Goal: Information Seeking & Learning: Learn about a topic

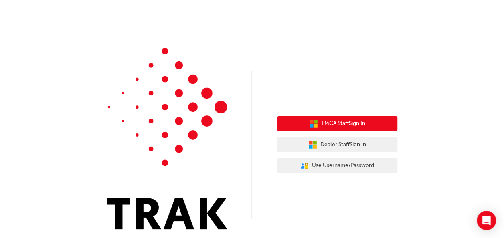
click at [361, 129] on button "TMCA Staff Sign In" at bounding box center [337, 123] width 120 height 15
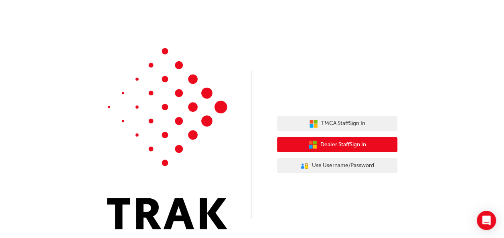
click at [341, 147] on span "Dealer Staff Sign In" at bounding box center [344, 144] width 46 height 9
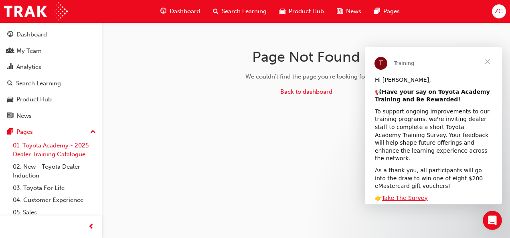
click at [47, 159] on link "01. Toyota Academy - 2025 Dealer Training Catalogue" at bounding box center [54, 150] width 89 height 21
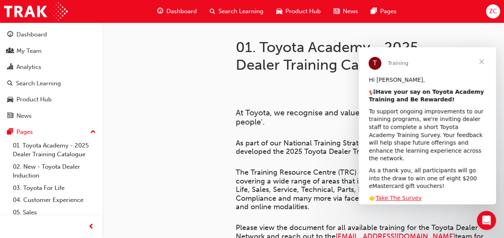
click at [480, 63] on span "Close" at bounding box center [481, 61] width 29 height 29
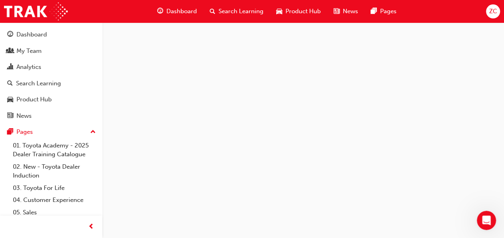
scroll to position [843, 0]
click at [48, 166] on link "02. New - Toyota Dealer Induction" at bounding box center [54, 171] width 89 height 21
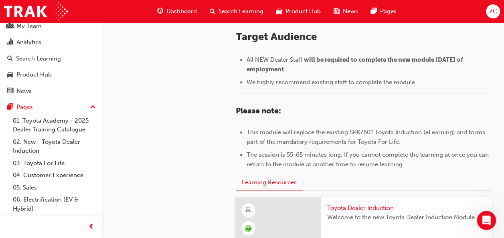
scroll to position [470, 0]
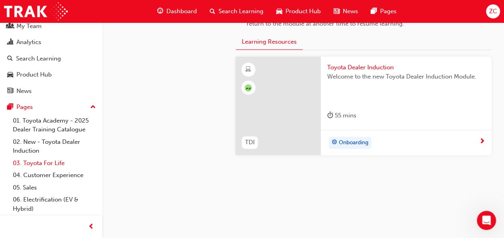
click at [44, 166] on link "03. Toyota For Life" at bounding box center [54, 163] width 89 height 12
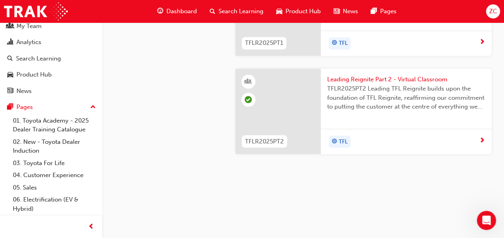
scroll to position [1024, 0]
click at [34, 170] on link "04. Customer Experience" at bounding box center [54, 175] width 89 height 12
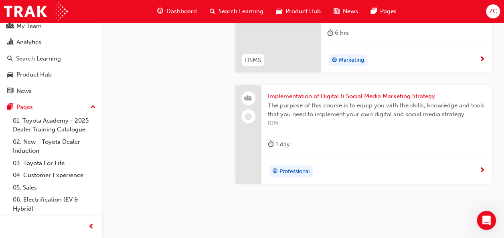
scroll to position [2872, 0]
click at [38, 185] on link "05. Sales" at bounding box center [54, 188] width 89 height 12
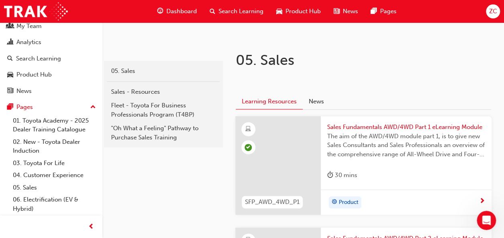
scroll to position [122, 0]
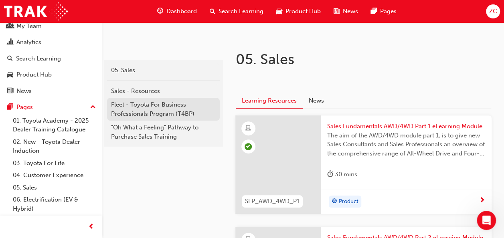
click at [150, 107] on div "Fleet - Toyota For Business Professionals Program (T4BP)" at bounding box center [163, 109] width 105 height 18
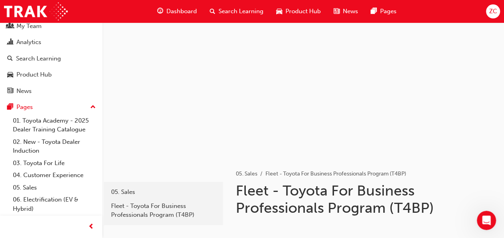
scroll to position [99, 0]
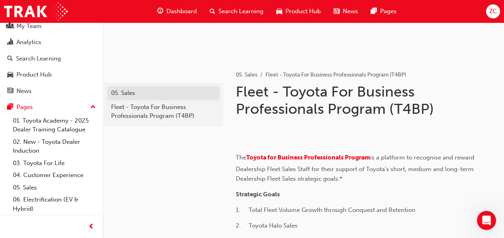
click at [125, 89] on div "05. Sales" at bounding box center [163, 93] width 105 height 9
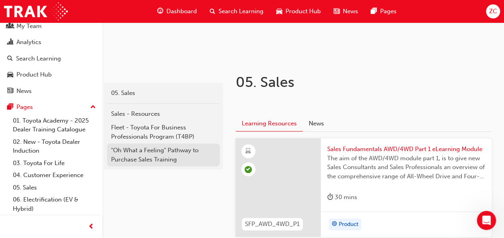
click at [144, 158] on div ""Oh What a Feeling" Pathway to Purchase Sales Training" at bounding box center [163, 155] width 105 height 18
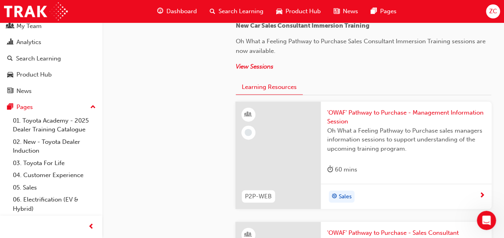
scroll to position [883, 0]
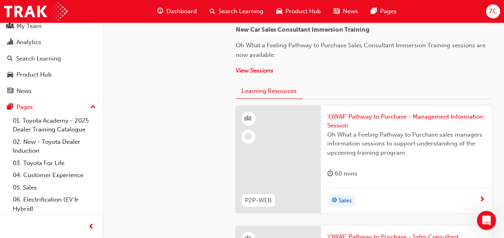
click at [349, 121] on span "'OWAF' Pathway to Purchase - Management Information Session" at bounding box center [406, 121] width 158 height 18
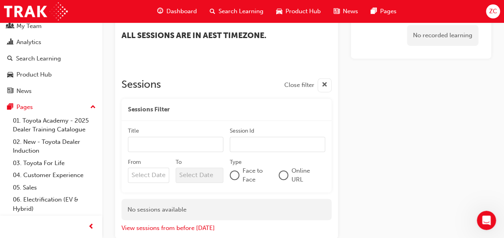
scroll to position [597, 0]
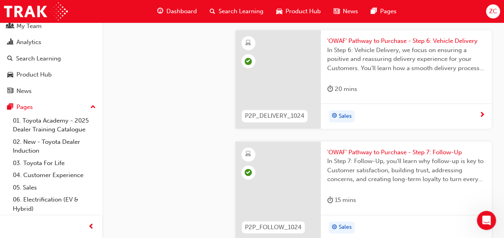
scroll to position [2075, 0]
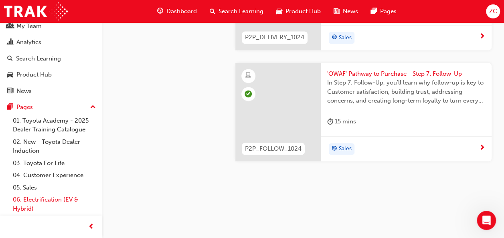
click at [26, 197] on link "06. Electrification (EV & Hybrid)" at bounding box center [54, 204] width 89 height 21
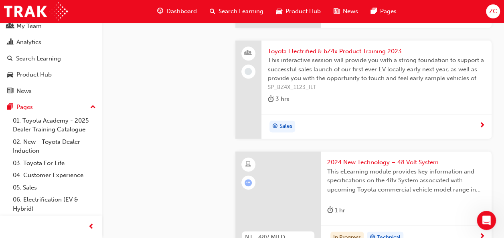
scroll to position [438, 0]
click at [289, 49] on span "Toyota Electrified & bZ4x Product Training 2023" at bounding box center [376, 51] width 217 height 9
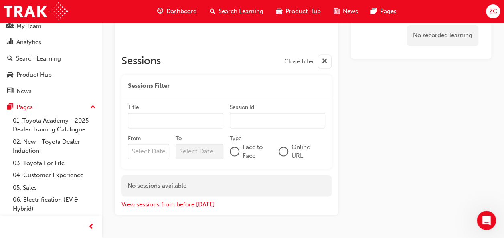
scroll to position [563, 0]
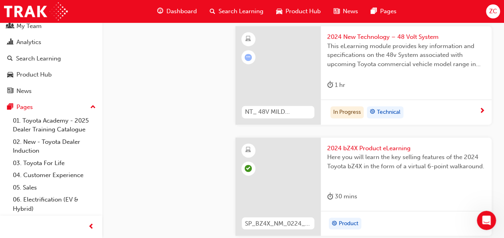
scroll to position [438, 0]
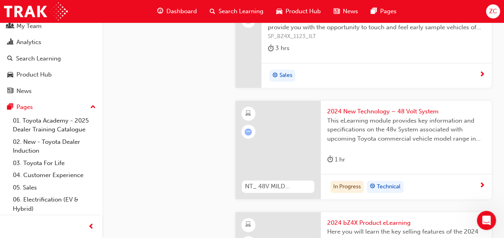
click at [409, 114] on span "2024 New Technology – 48 Volt System" at bounding box center [406, 111] width 158 height 9
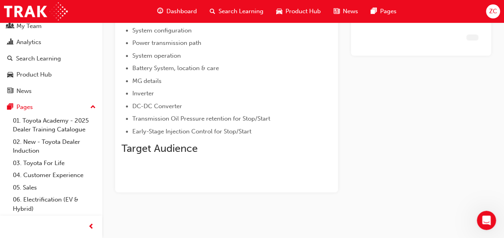
scroll to position [138, 0]
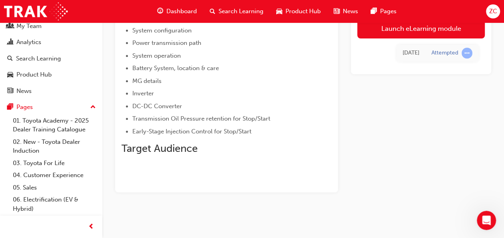
click at [385, 21] on div "Dashboard Search Learning Product Hub News Pages" at bounding box center [277, 11] width 259 height 23
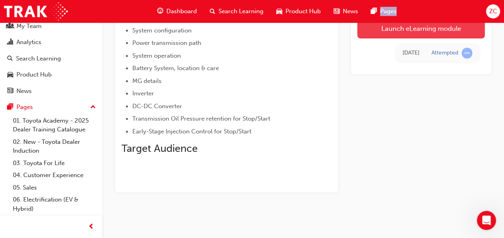
drag, startPoint x: 385, startPoint y: 21, endPoint x: 379, endPoint y: 32, distance: 12.0
click at [379, 32] on link "Launch eLearning module" at bounding box center [421, 28] width 128 height 20
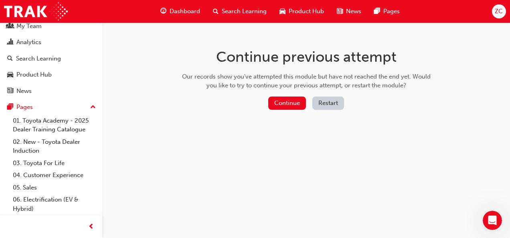
click at [275, 110] on div "Continue Restart" at bounding box center [306, 105] width 254 height 16
click at [277, 103] on button "Continue" at bounding box center [287, 103] width 38 height 13
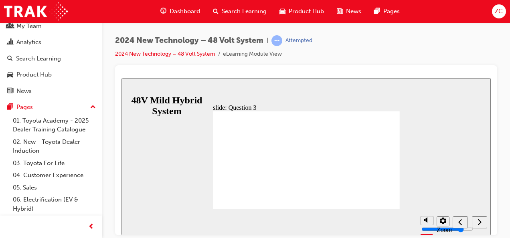
radio input "false"
radio input "true"
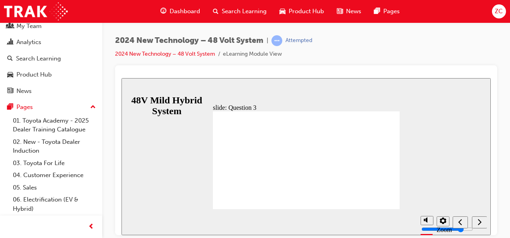
radio input "false"
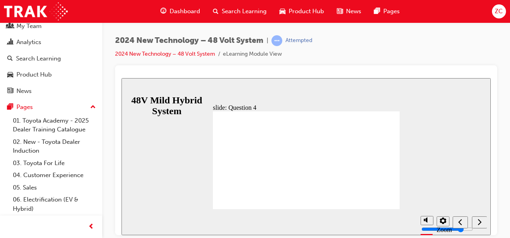
radio input "true"
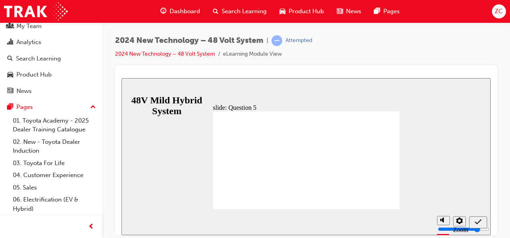
radio input "true"
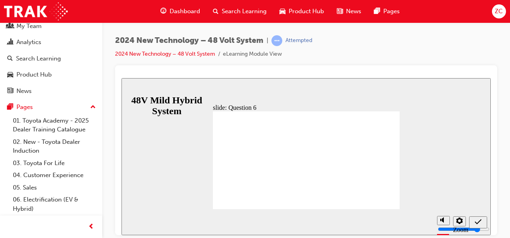
radio input "false"
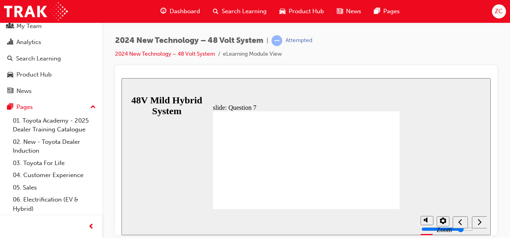
radio input "true"
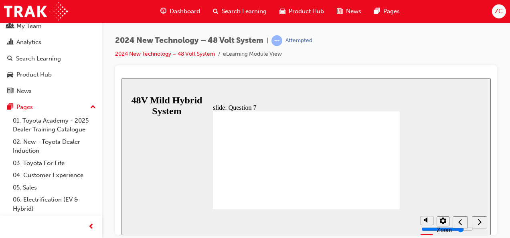
radio input "true"
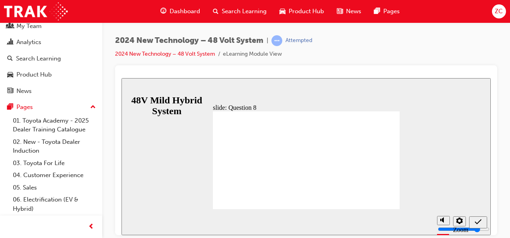
radio input "true"
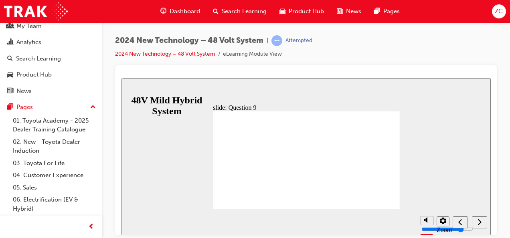
radio input "true"
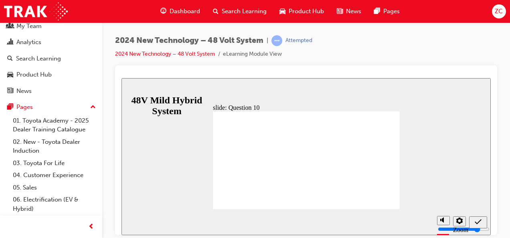
radio input "true"
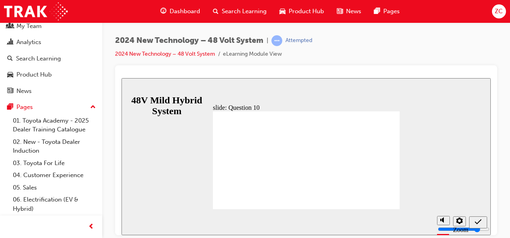
radio input "true"
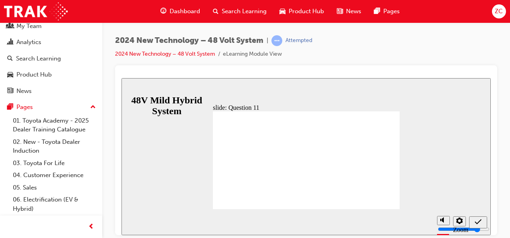
radio input "false"
radio input "true"
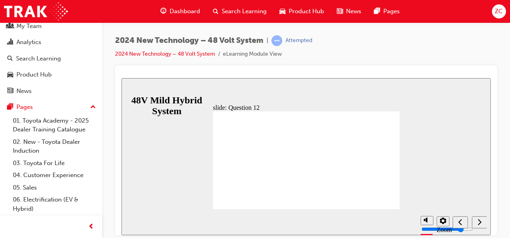
radio input "true"
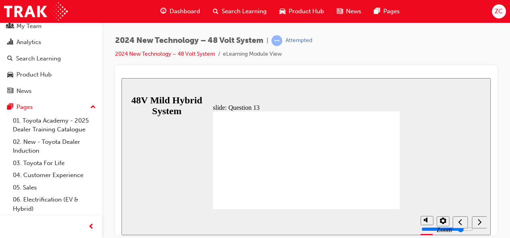
radio input "true"
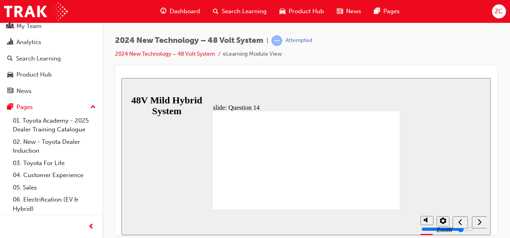
radio input "true"
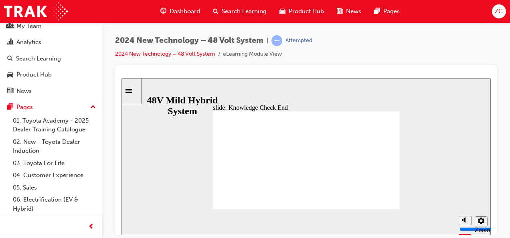
click at [136, 94] on div "Sidebar Toggle" at bounding box center [132, 91] width 14 height 6
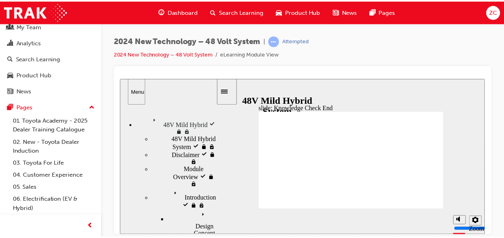
scroll to position [120, 0]
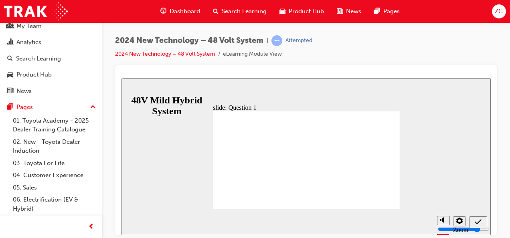
radio input "true"
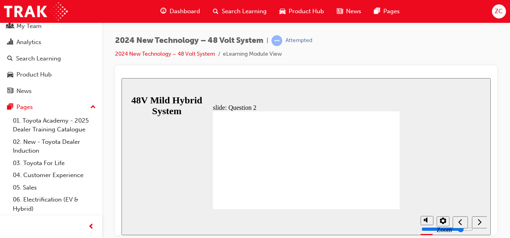
checkbox input "true"
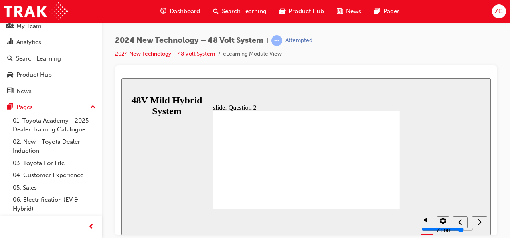
checkbox input "true"
radio input "true"
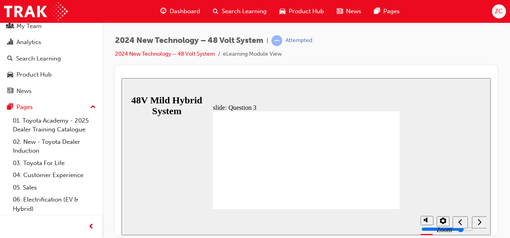
radio input "true"
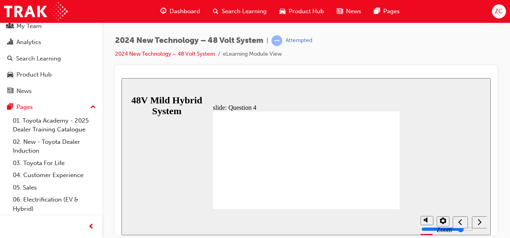
radio input "true"
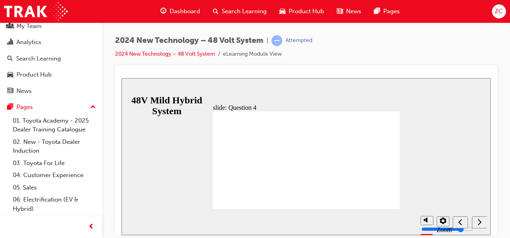
radio input "false"
radio input "true"
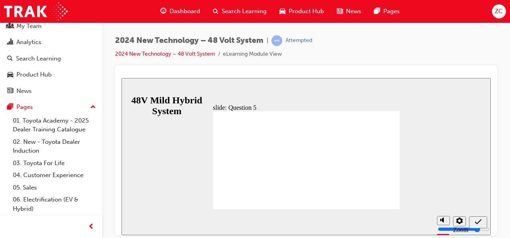
radio input "true"
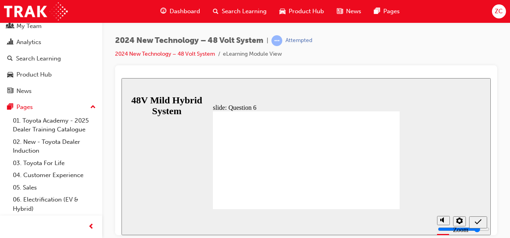
radio input "true"
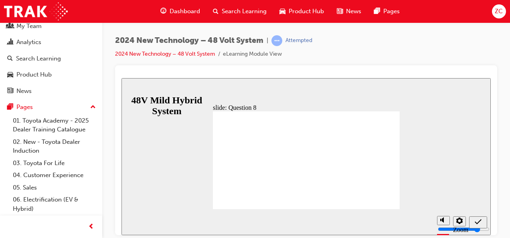
radio input "true"
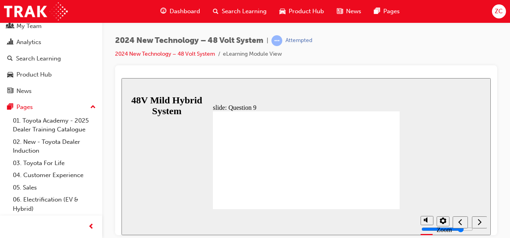
radio input "false"
radio input "true"
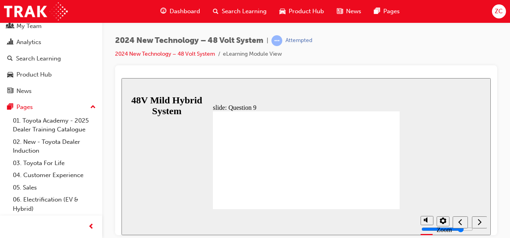
radio input "true"
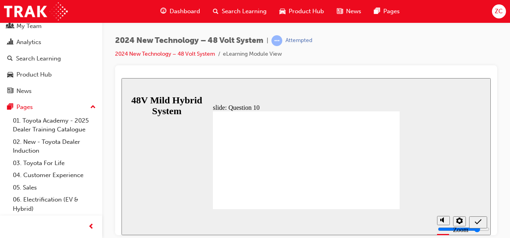
radio input "true"
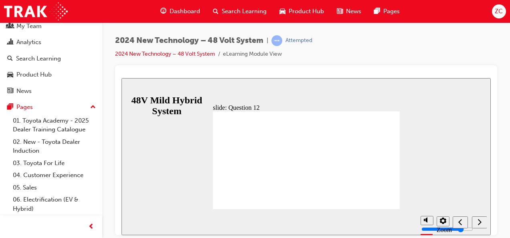
radio input "true"
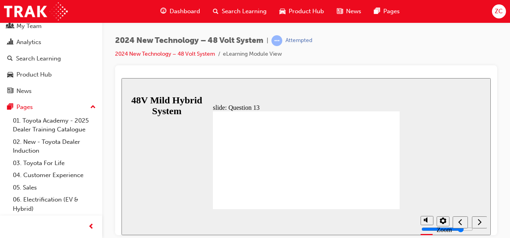
radio input "true"
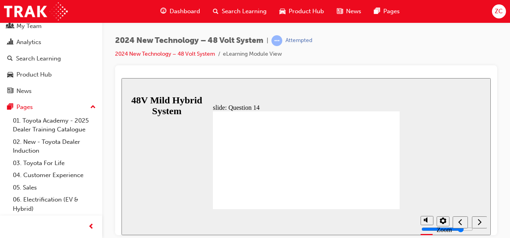
radio input "true"
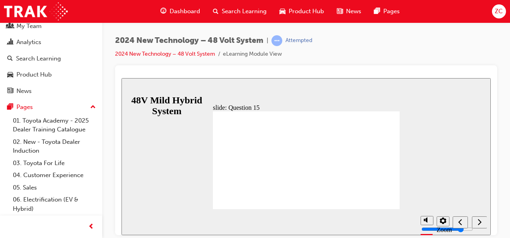
radio input "true"
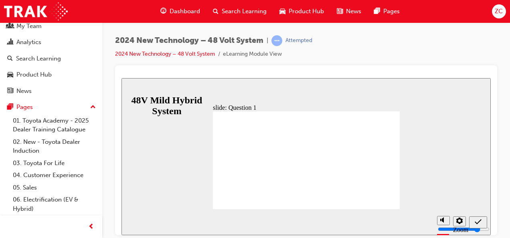
radio input "false"
radio input "true"
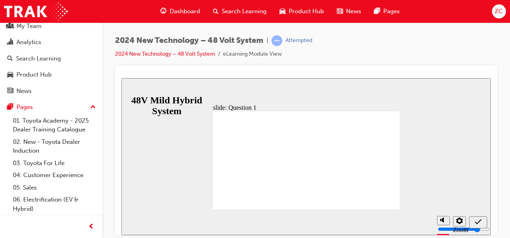
checkbox input "true"
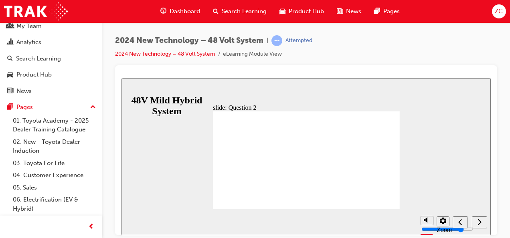
checkbox input "true"
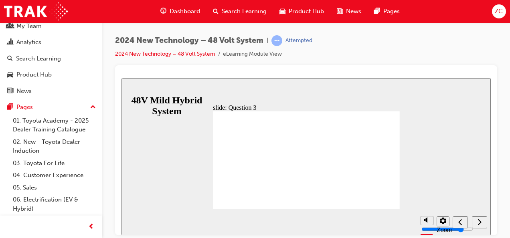
radio input "true"
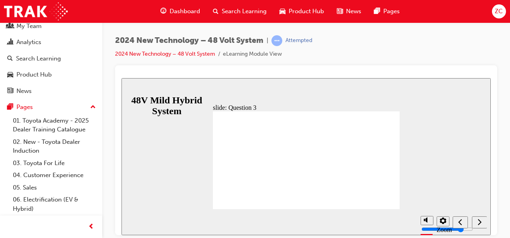
radio input "true"
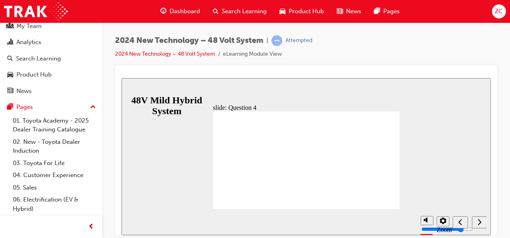
radio input "true"
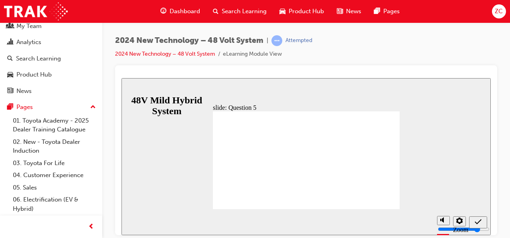
radio input "true"
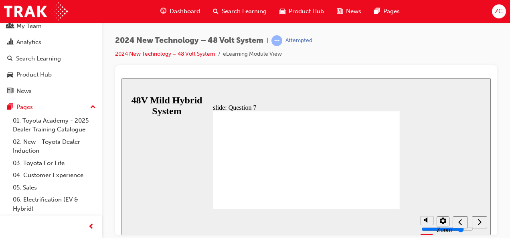
radio input "true"
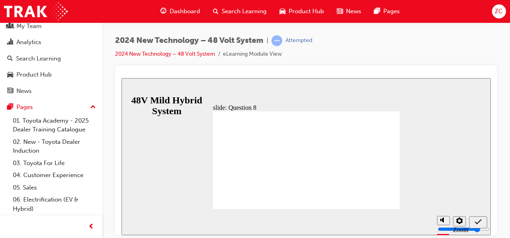
radio input "false"
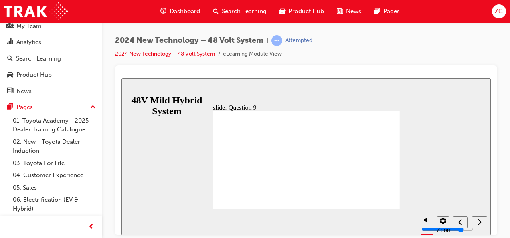
radio input "true"
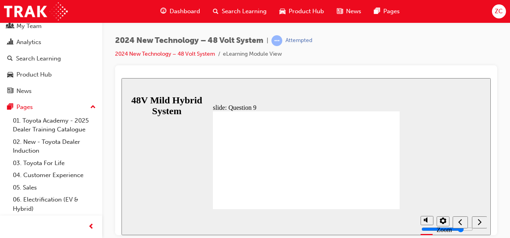
radio input "true"
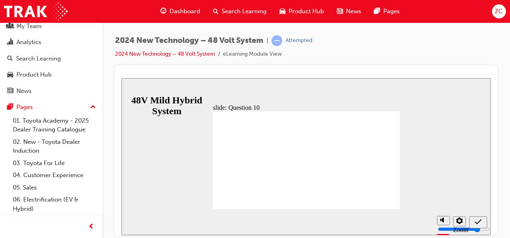
radio input "true"
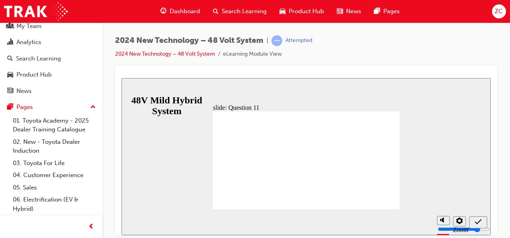
radio input "true"
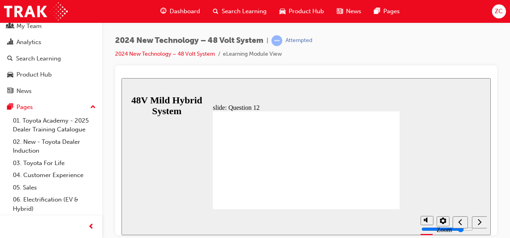
radio input "true"
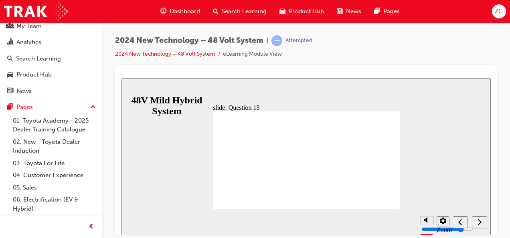
radio input "true"
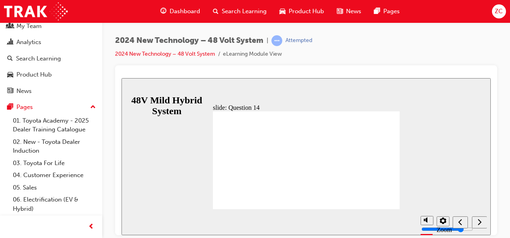
radio input "true"
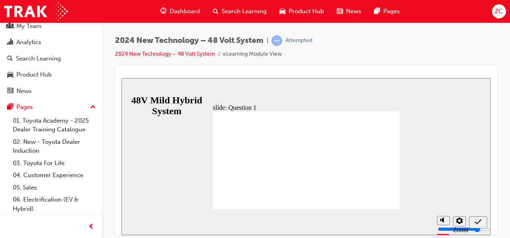
radio input "true"
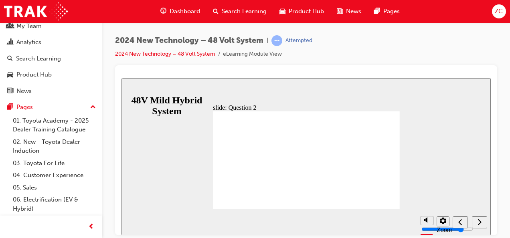
checkbox input "true"
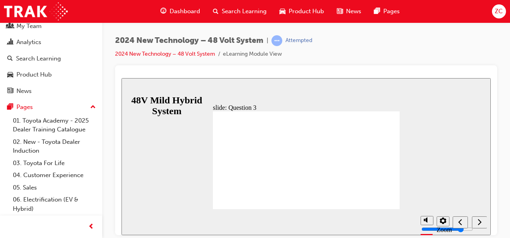
radio input "true"
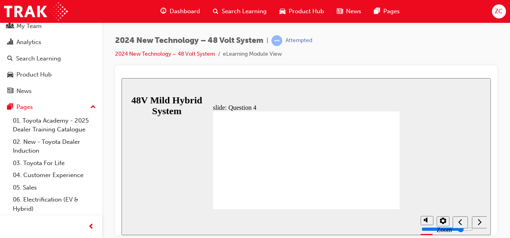
radio input "true"
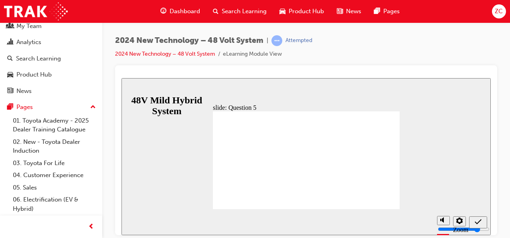
radio input "true"
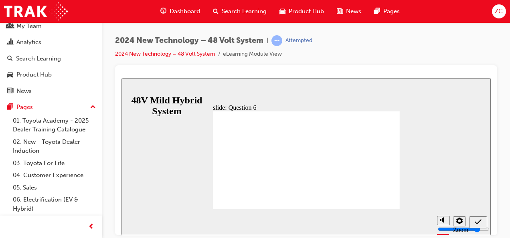
radio input "true"
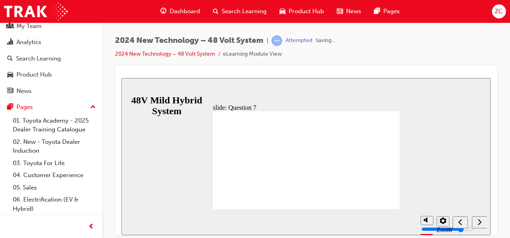
radio input "true"
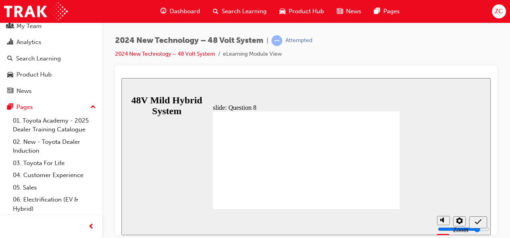
radio input "true"
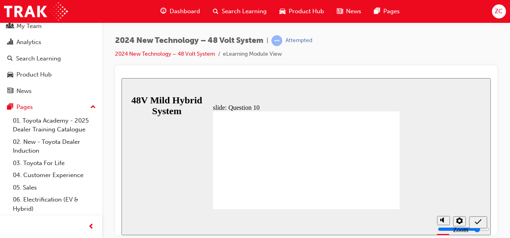
radio input "true"
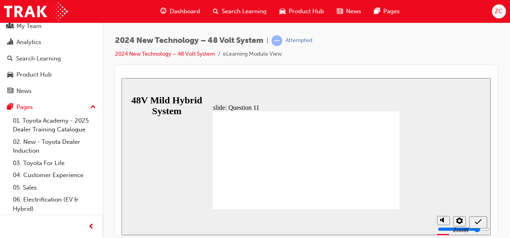
radio input "true"
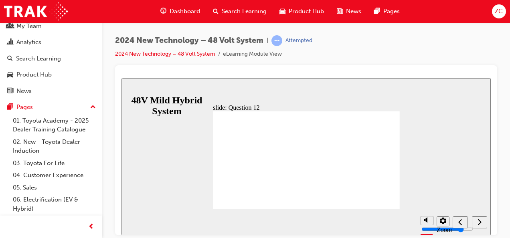
radio input "true"
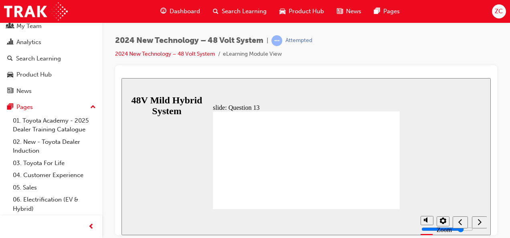
radio input "true"
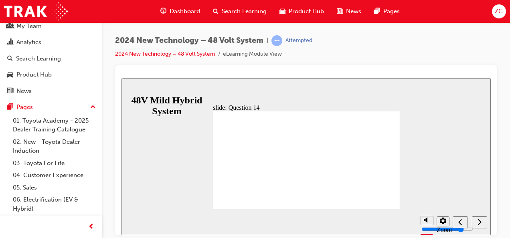
radio input "true"
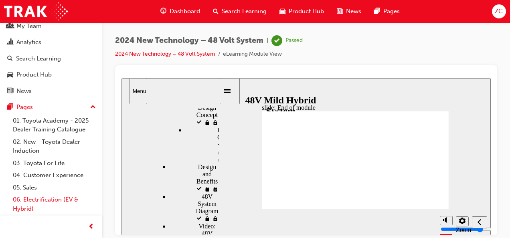
click at [37, 199] on link "06. Electrification (EV & Hybrid)" at bounding box center [54, 204] width 89 height 21
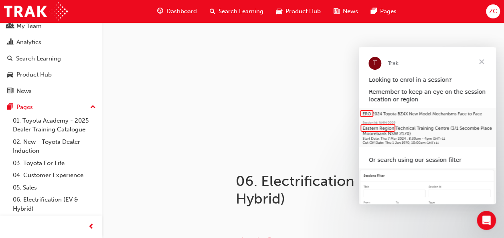
click at [481, 63] on span "Close" at bounding box center [481, 61] width 29 height 29
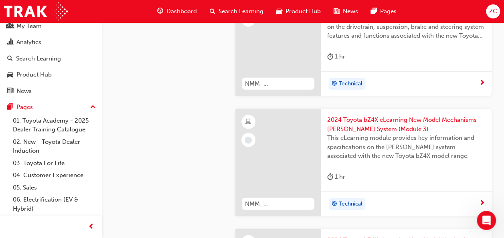
scroll to position [944, 0]
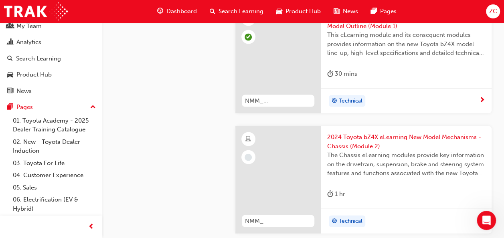
click at [367, 137] on span "2024 Toyota bZ4X eLearning New Model Mechanisms - Chassis (Module 2)" at bounding box center [406, 142] width 158 height 18
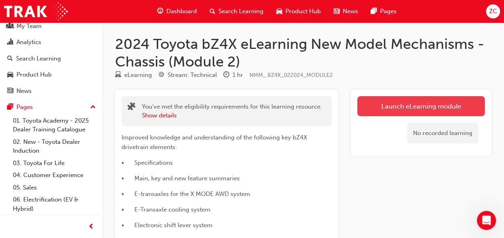
click at [386, 108] on link "Launch eLearning module" at bounding box center [421, 106] width 128 height 20
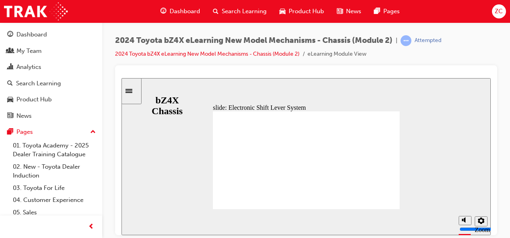
scroll to position [25, 0]
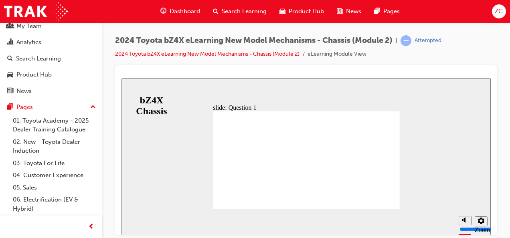
radio input "true"
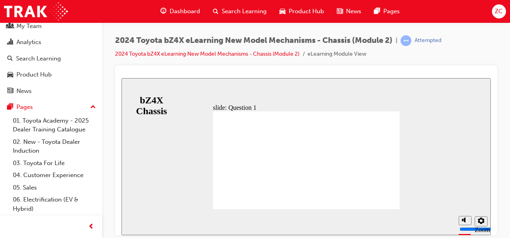
radio input "true"
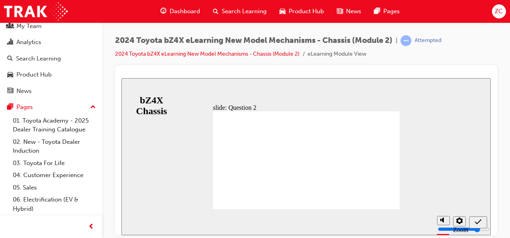
radio input "true"
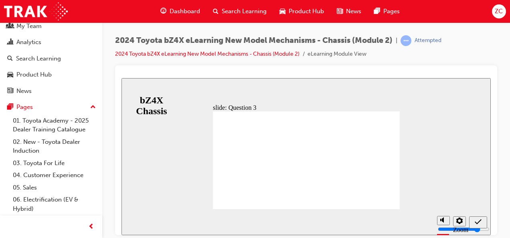
radio input "false"
radio input "true"
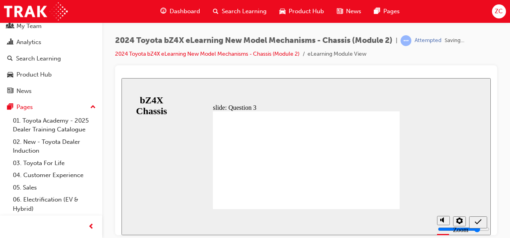
radio input "true"
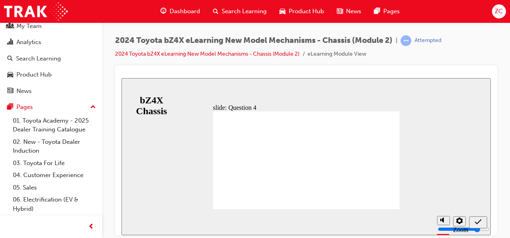
radio input "true"
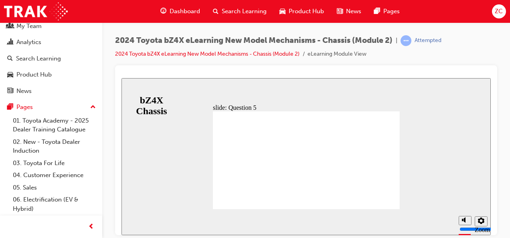
radio input "true"
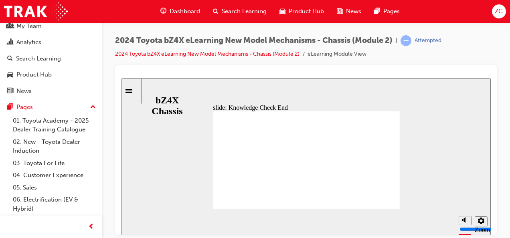
click at [134, 88] on icon "Sidebar Toggle" at bounding box center [132, 90] width 12 height 5
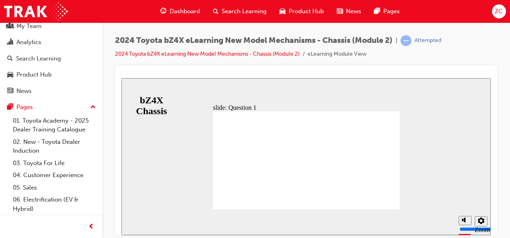
radio input "false"
radio input "true"
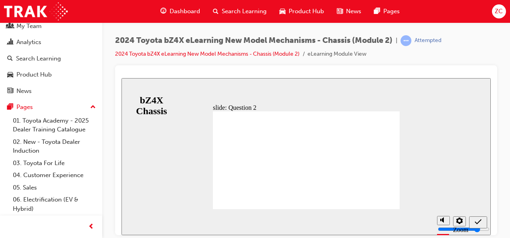
radio input "true"
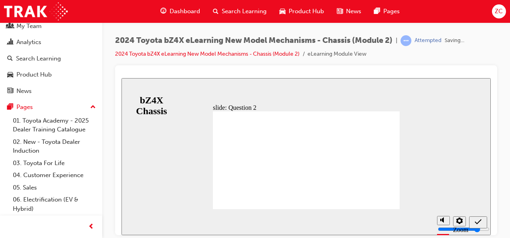
radio input "true"
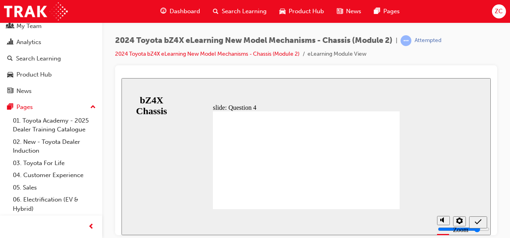
radio input "true"
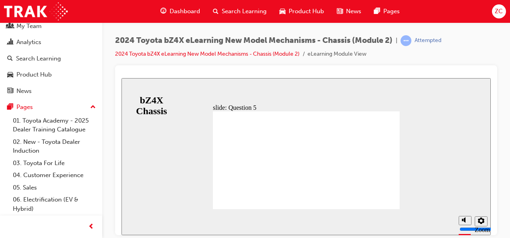
radio input "false"
radio input "true"
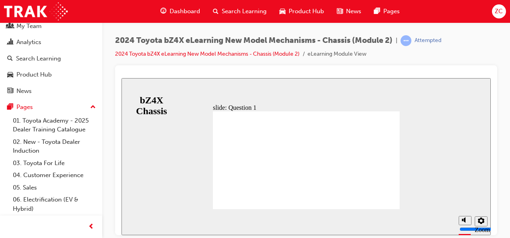
radio input "true"
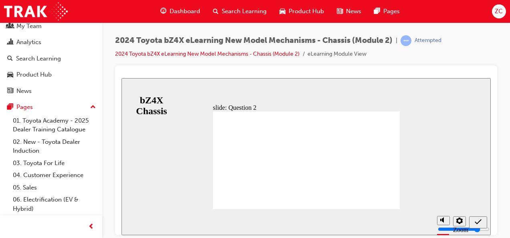
radio input "true"
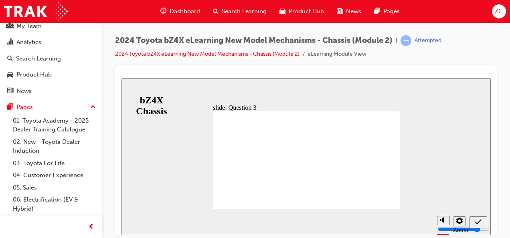
radio input "true"
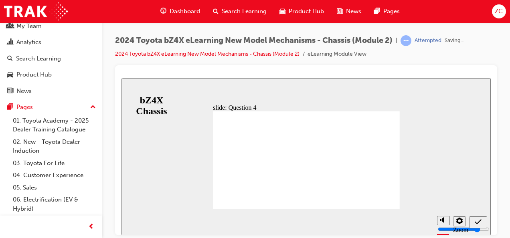
radio input "false"
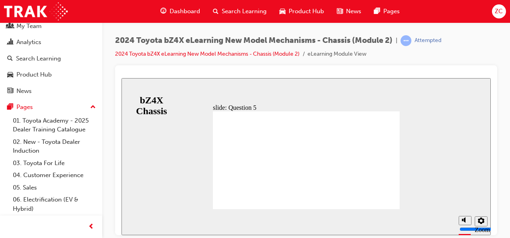
radio input "false"
radio input "true"
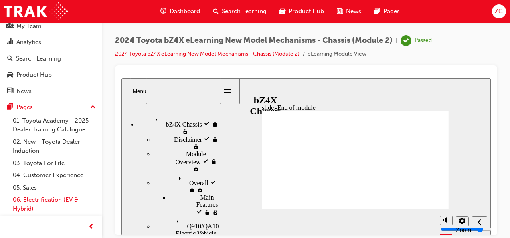
click at [66, 204] on link "06. Electrification (EV & Hybrid)" at bounding box center [54, 204] width 89 height 21
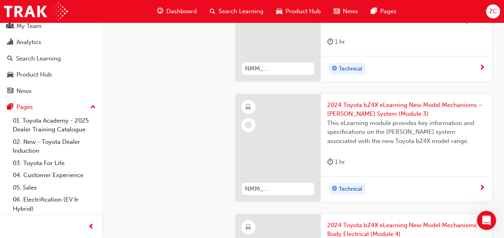
scroll to position [958, 0]
click at [353, 105] on span "2024 Toyota bZ4X eLearning New Model Mechanisms – [PERSON_NAME] System (Module …" at bounding box center [406, 109] width 158 height 18
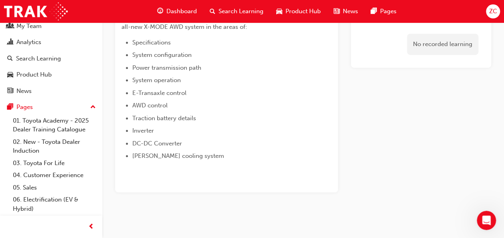
scroll to position [232, 0]
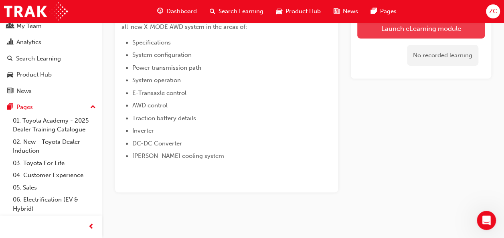
click at [364, 31] on button "Launch eLearning module" at bounding box center [421, 28] width 128 height 20
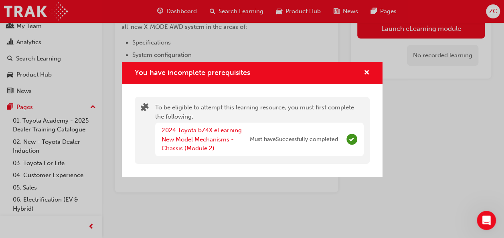
click at [347, 138] on span "Complete" at bounding box center [352, 139] width 11 height 11
click at [360, 71] on div "You have incomplete prerequisites" at bounding box center [363, 73] width 12 height 10
click at [369, 73] on span "cross-icon" at bounding box center [367, 73] width 6 height 7
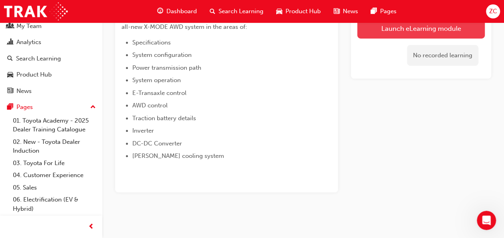
click at [388, 30] on button "Launch eLearning module" at bounding box center [421, 28] width 128 height 20
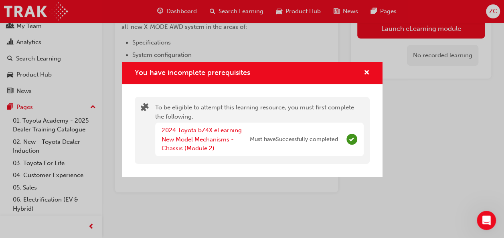
click at [371, 73] on div "You have incomplete prerequisites" at bounding box center [252, 73] width 261 height 23
click at [366, 71] on span "cross-icon" at bounding box center [367, 73] width 6 height 7
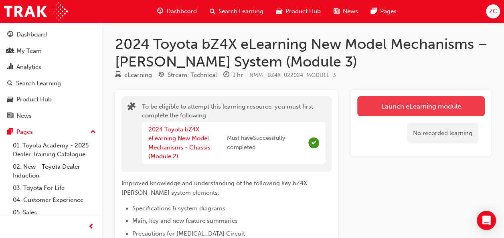
click at [370, 105] on button "Launch eLearning module" at bounding box center [421, 106] width 128 height 20
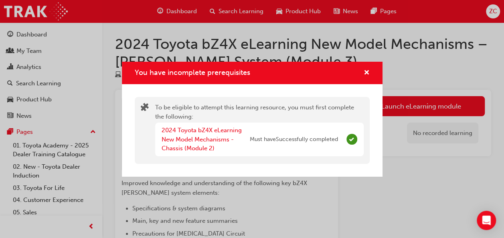
click at [324, 147] on div "2024 Toyota bZ4X eLearning New Model Mechanisms - Chassis (Module 2) Must have …" at bounding box center [250, 139] width 176 height 27
click at [215, 141] on link "2024 Toyota bZ4X eLearning New Model Mechanisms - Chassis (Module 2)" at bounding box center [202, 139] width 80 height 25
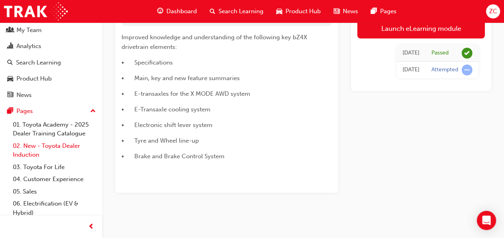
scroll to position [23, 0]
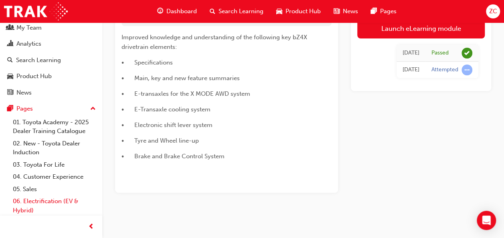
click at [46, 196] on link "06. Electrification (EV & Hybrid)" at bounding box center [54, 205] width 89 height 21
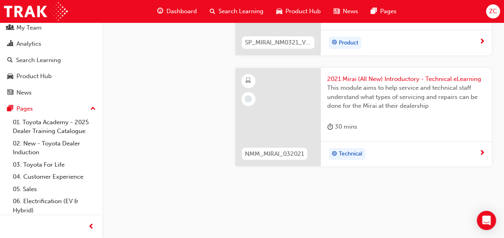
scroll to position [2568, 0]
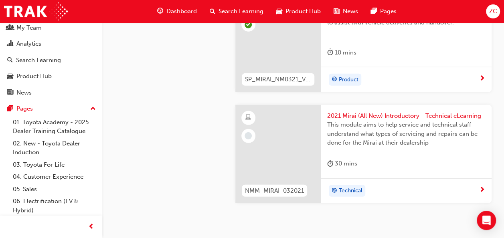
click at [392, 112] on span "2021 Mirai (All New) Introductory - Technical eLearning" at bounding box center [406, 116] width 158 height 9
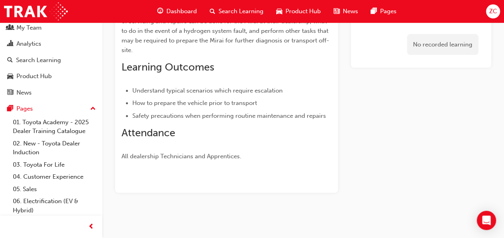
scroll to position [133, 0]
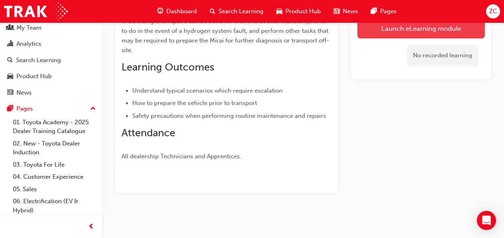
click at [386, 29] on link "Launch eLearning module" at bounding box center [421, 28] width 128 height 20
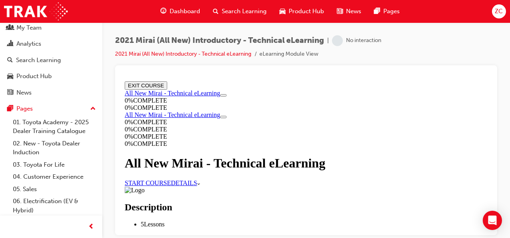
scroll to position [46, 0]
click at [171, 179] on link "START COURSE" at bounding box center [148, 182] width 46 height 7
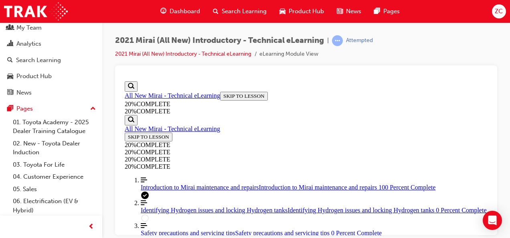
scroll to position [592, 0]
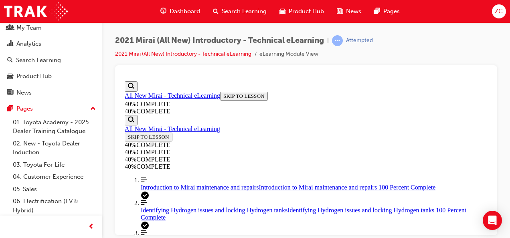
scroll to position [521, 0]
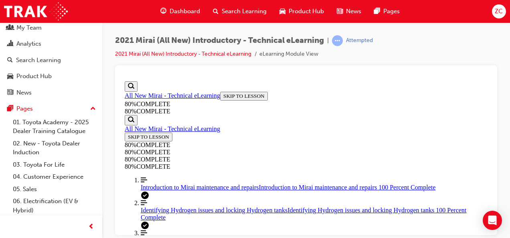
scroll to position [1554, 0]
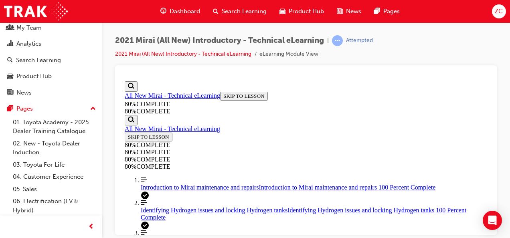
scroll to position [155, 0]
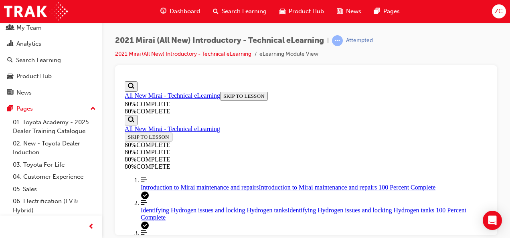
scroll to position [154, 0]
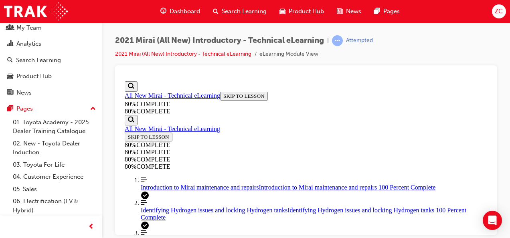
scroll to position [237, 0]
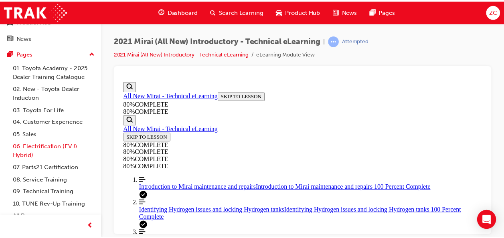
scroll to position [86, 0]
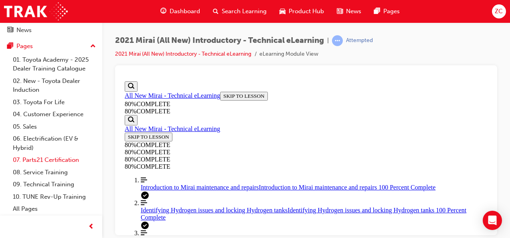
click at [48, 160] on link "07. Parts21 Certification" at bounding box center [54, 160] width 89 height 12
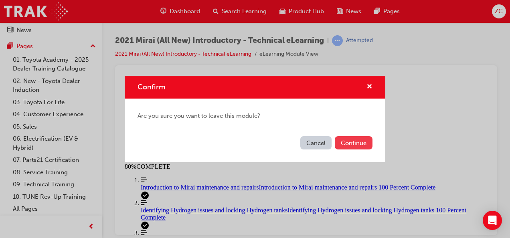
click at [349, 146] on button "Continue" at bounding box center [354, 142] width 38 height 13
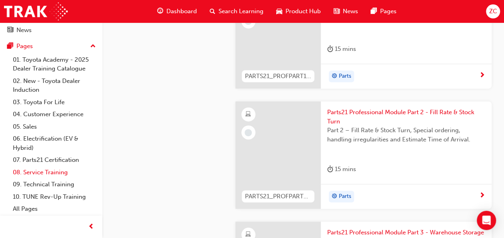
scroll to position [1694, 0]
click at [36, 207] on link "All Pages" at bounding box center [54, 209] width 89 height 12
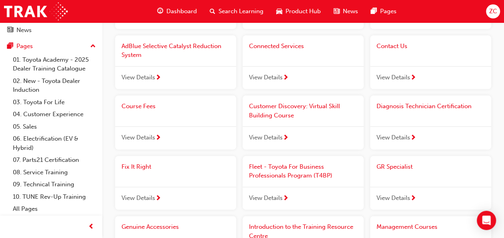
scroll to position [398, 0]
click at [75, 195] on link "10. TUNE Rev-Up Training" at bounding box center [54, 197] width 89 height 12
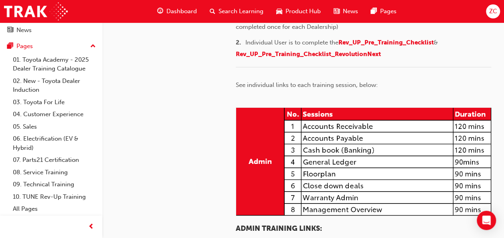
scroll to position [158, 0]
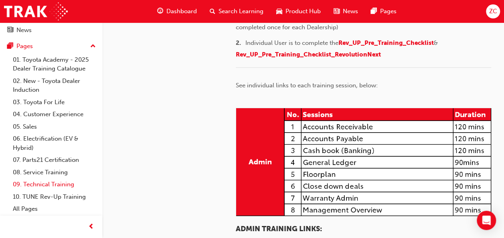
click at [63, 179] on link "09. Technical Training" at bounding box center [54, 185] width 89 height 12
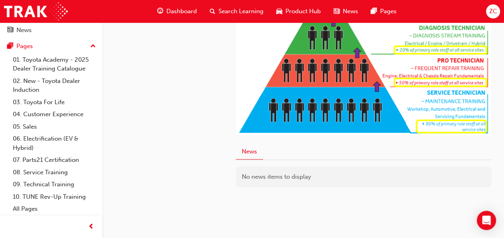
scroll to position [497, 0]
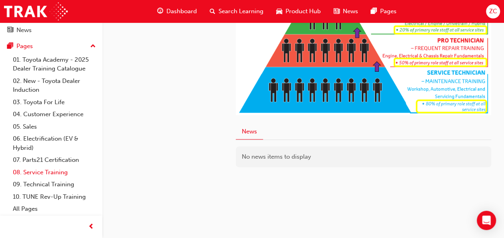
click at [55, 174] on link "08. Service Training" at bounding box center [54, 172] width 89 height 12
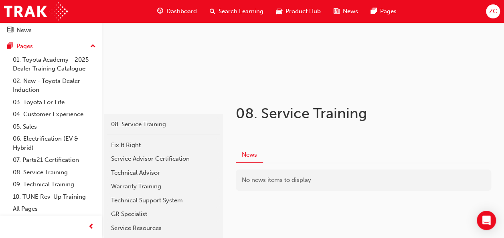
scroll to position [120, 0]
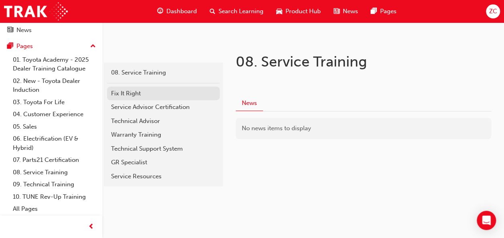
click at [148, 95] on div "Fix It Right" at bounding box center [163, 93] width 105 height 9
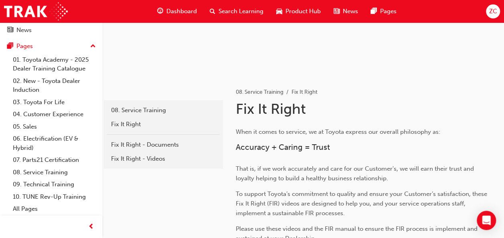
scroll to position [83, 0]
click at [144, 100] on div "08. Service Training Fix It Right Fix It Right - Documents Fix It Right - Videos" at bounding box center [163, 133] width 119 height 69
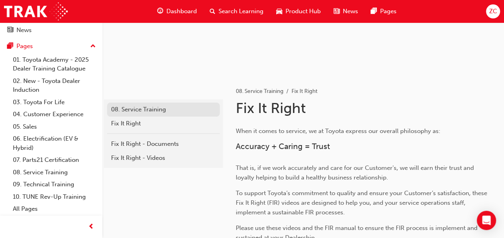
click at [145, 109] on div "08. Service Training" at bounding box center [163, 109] width 105 height 9
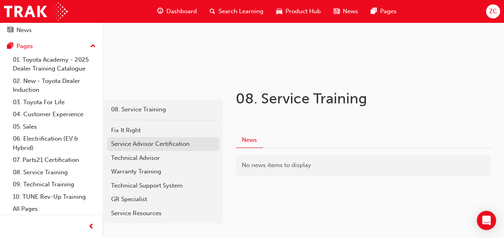
click at [153, 142] on div "Service Advisor Certification" at bounding box center [163, 144] width 105 height 9
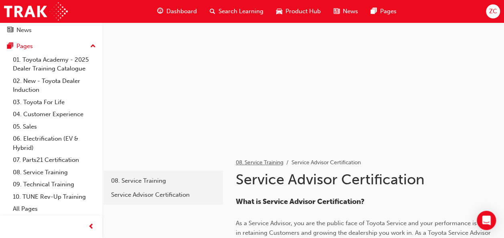
scroll to position [10, 0]
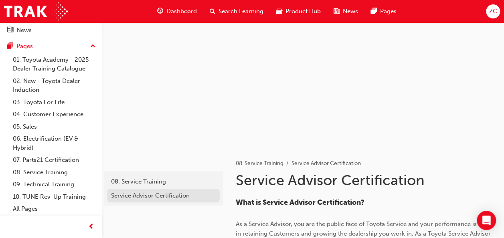
click at [168, 201] on link "Service Advisor Certification" at bounding box center [163, 196] width 113 height 14
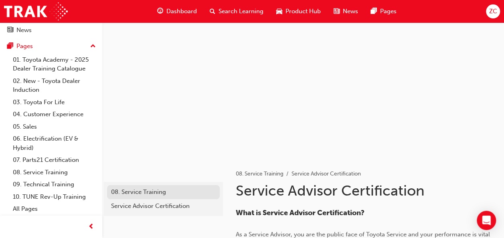
click at [173, 188] on div "08. Service Training" at bounding box center [163, 192] width 105 height 9
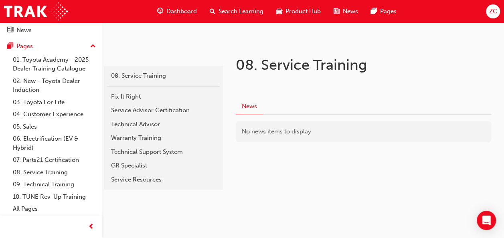
scroll to position [120, 0]
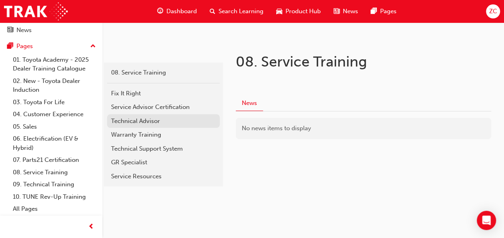
click at [149, 123] on div "Technical Advisor" at bounding box center [163, 121] width 105 height 9
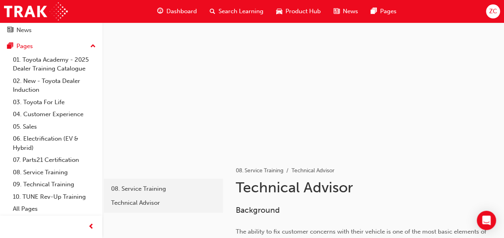
scroll to position [6, 0]
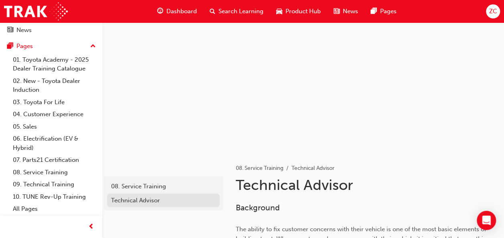
click at [143, 204] on div "Technical Advisor" at bounding box center [163, 200] width 105 height 9
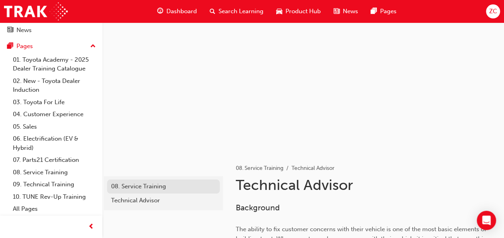
click at [147, 188] on div "08. Service Training" at bounding box center [163, 186] width 105 height 9
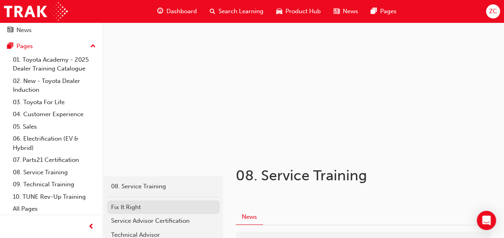
scroll to position [120, 0]
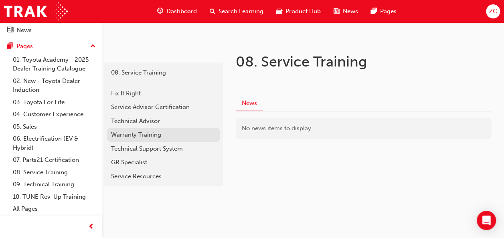
click at [156, 135] on div "Warranty Training" at bounding box center [163, 134] width 105 height 9
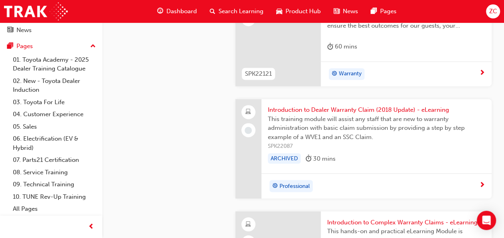
scroll to position [616, 0]
click at [340, 108] on span "Introduction to Dealer Warranty Claim (2018 Update) - eLearning" at bounding box center [376, 110] width 217 height 9
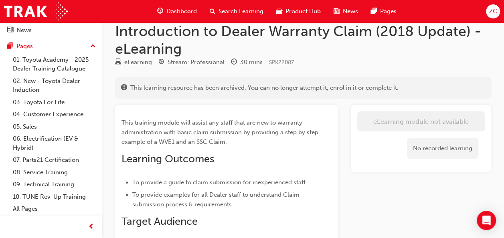
scroll to position [12, 0]
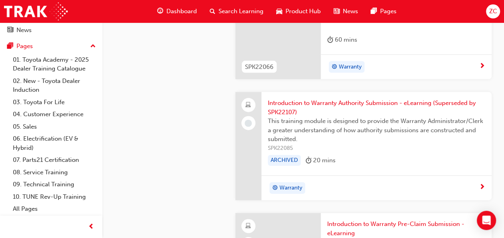
scroll to position [853, 0]
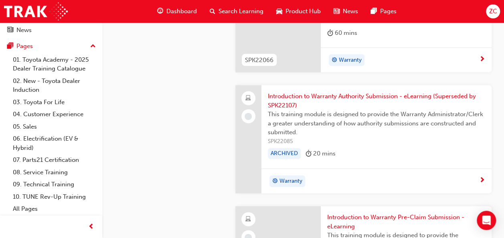
click at [276, 96] on span "Introduction to Warranty Authority Submission - eLearning (Superseded by SPK221…" at bounding box center [376, 101] width 217 height 18
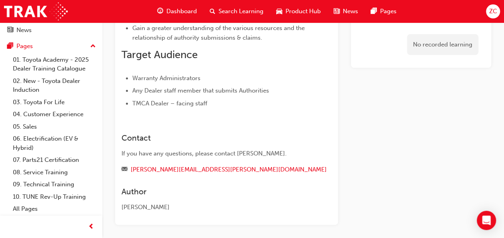
scroll to position [405, 0]
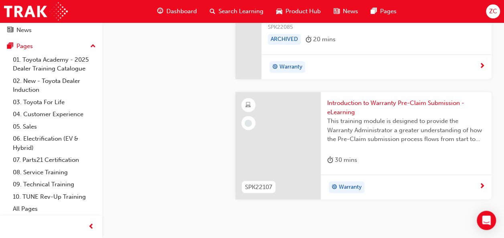
scroll to position [968, 0]
click at [360, 102] on span "Introduction to Warranty Pre-Claim Submission - eLearning" at bounding box center [406, 107] width 158 height 18
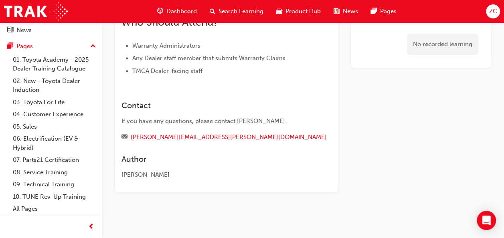
scroll to position [328, 0]
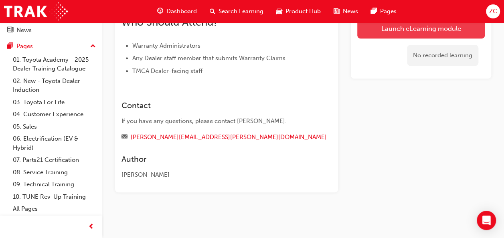
click at [365, 37] on link "Launch eLearning module" at bounding box center [421, 28] width 128 height 20
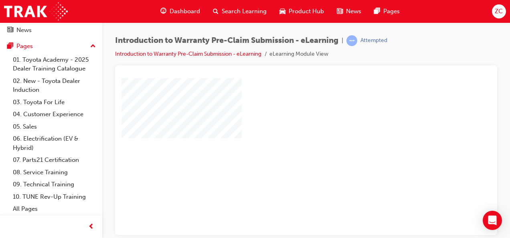
click at [283, 133] on div "play" at bounding box center [283, 133] width 0 height 0
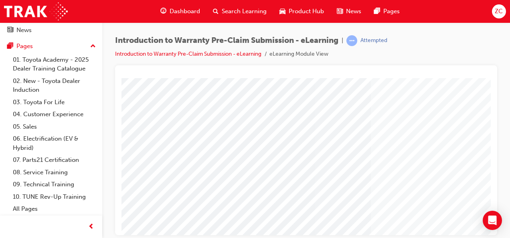
scroll to position [0, 0]
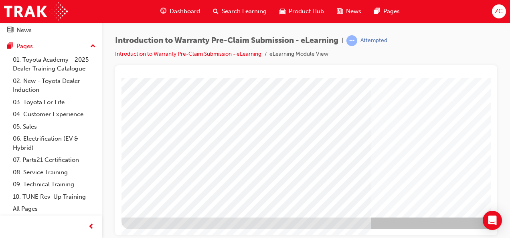
scroll to position [150, 182]
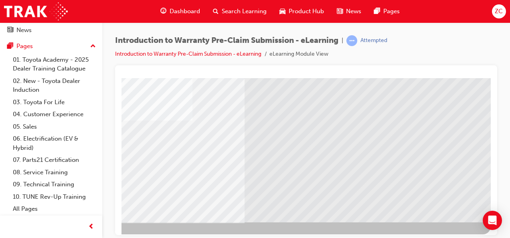
scroll to position [141, 182]
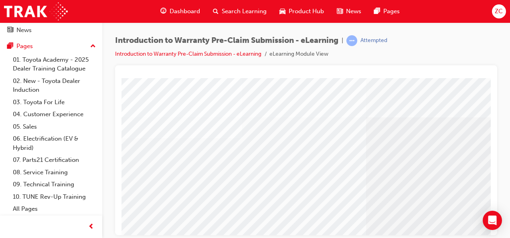
scroll to position [0, 182]
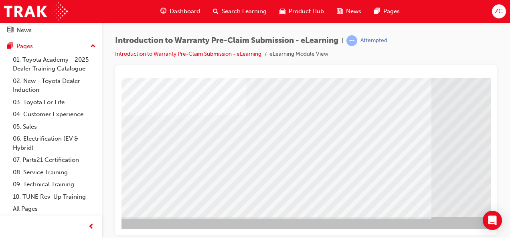
scroll to position [150, 182]
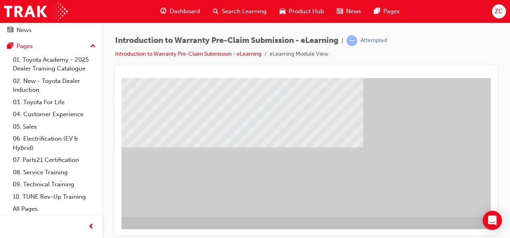
drag, startPoint x: 454, startPoint y: 202, endPoint x: 480, endPoint y: 199, distance: 26.3
click at [480, 199] on div at bounding box center [266, 72] width 546 height 289
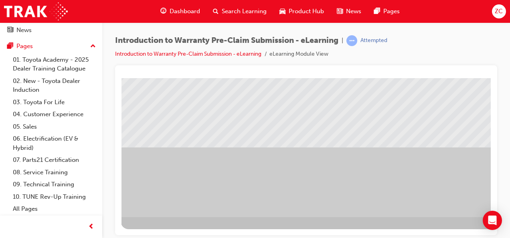
scroll to position [102, 1]
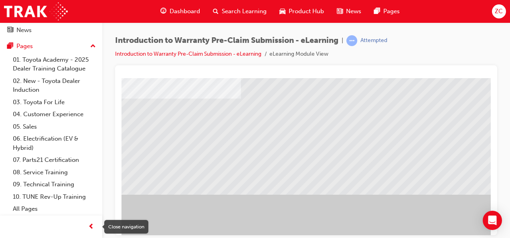
click at [90, 226] on span "prev-icon" at bounding box center [91, 227] width 6 height 10
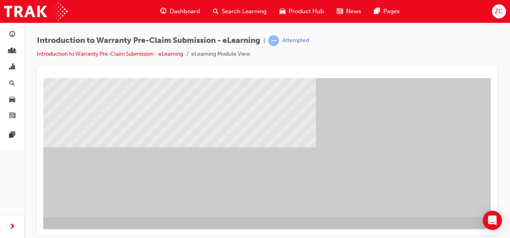
scroll to position [150, 103]
click at [450, 207] on div "" at bounding box center [218, 72] width 546 height 289
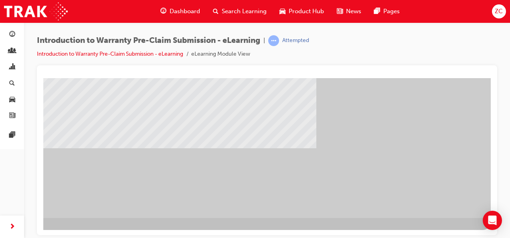
scroll to position [150, 104]
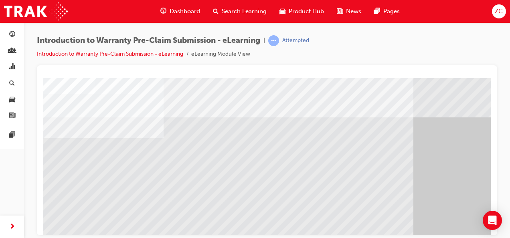
drag, startPoint x: 432, startPoint y: 192, endPoint x: 426, endPoint y: 215, distance: 23.4
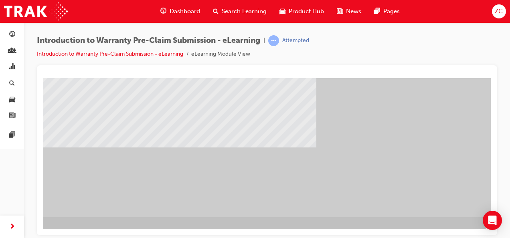
click at [432, 205] on div "" at bounding box center [218, 72] width 546 height 289
